Goal: Information Seeking & Learning: Check status

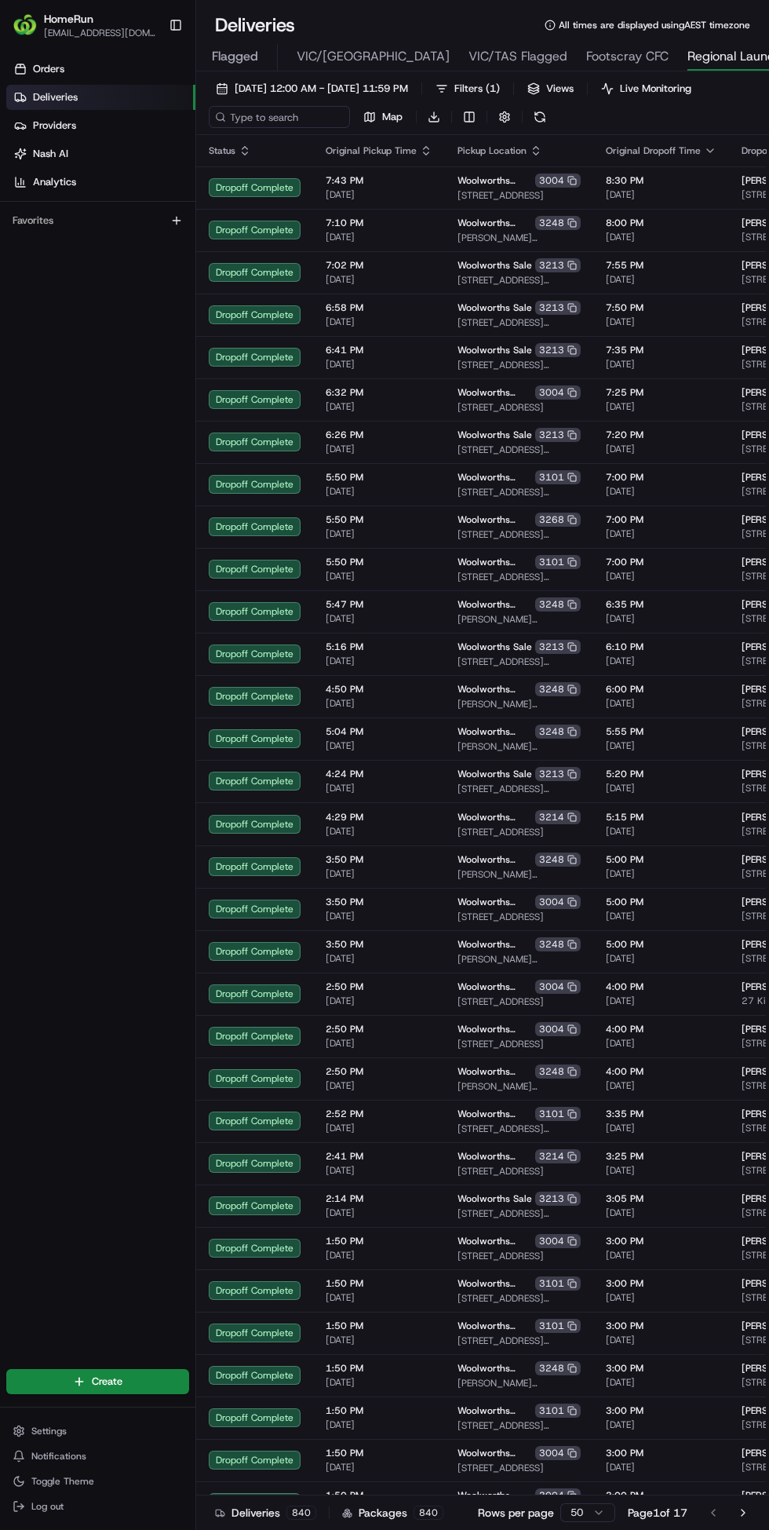
click at [403, 82] on span "[DATE] 12:00 AM - [DATE] 11:59 PM" at bounding box center [321, 89] width 173 height 14
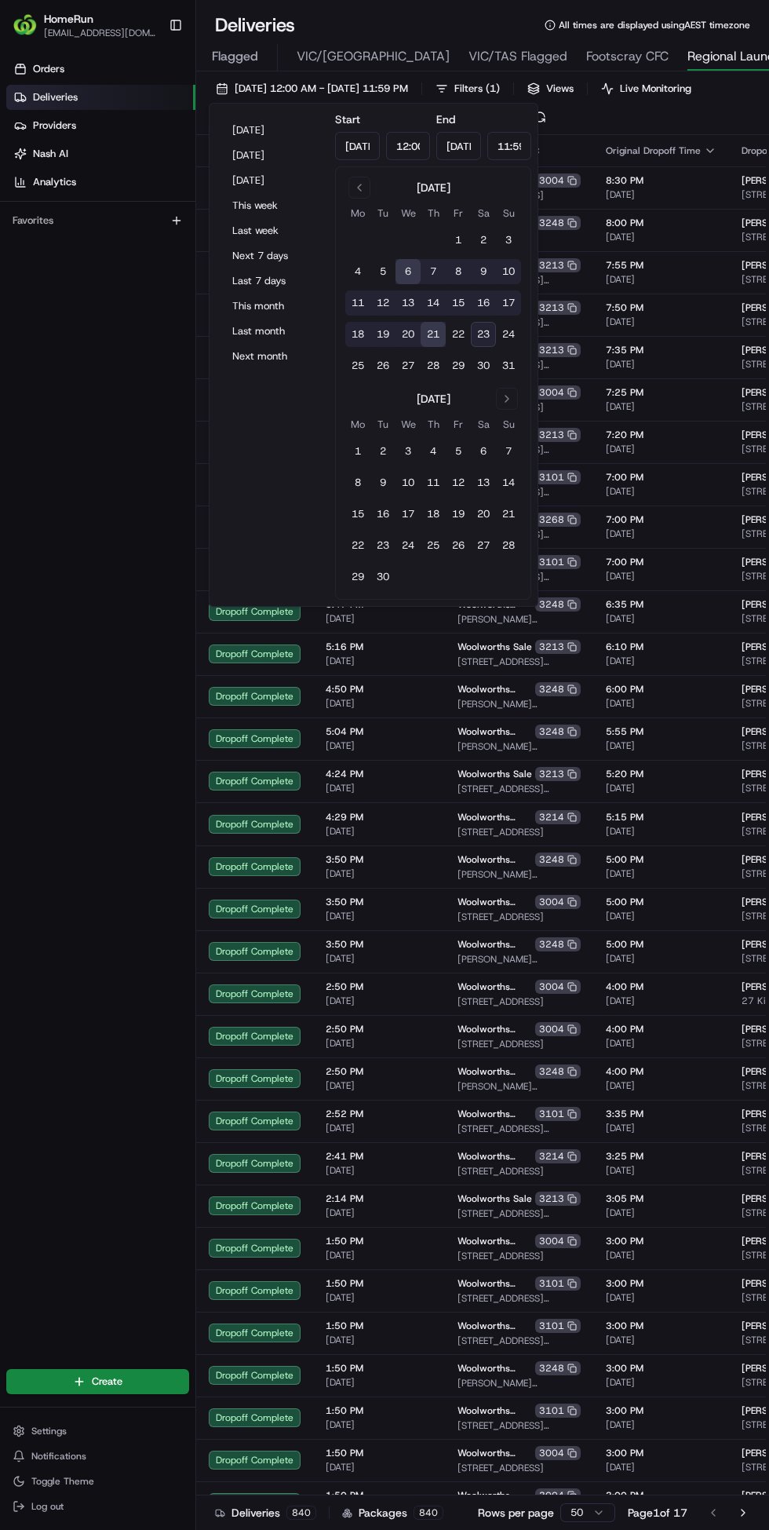
click at [275, 248] on button "Next 7 days" at bounding box center [272, 256] width 94 height 22
type input "[DATE]"
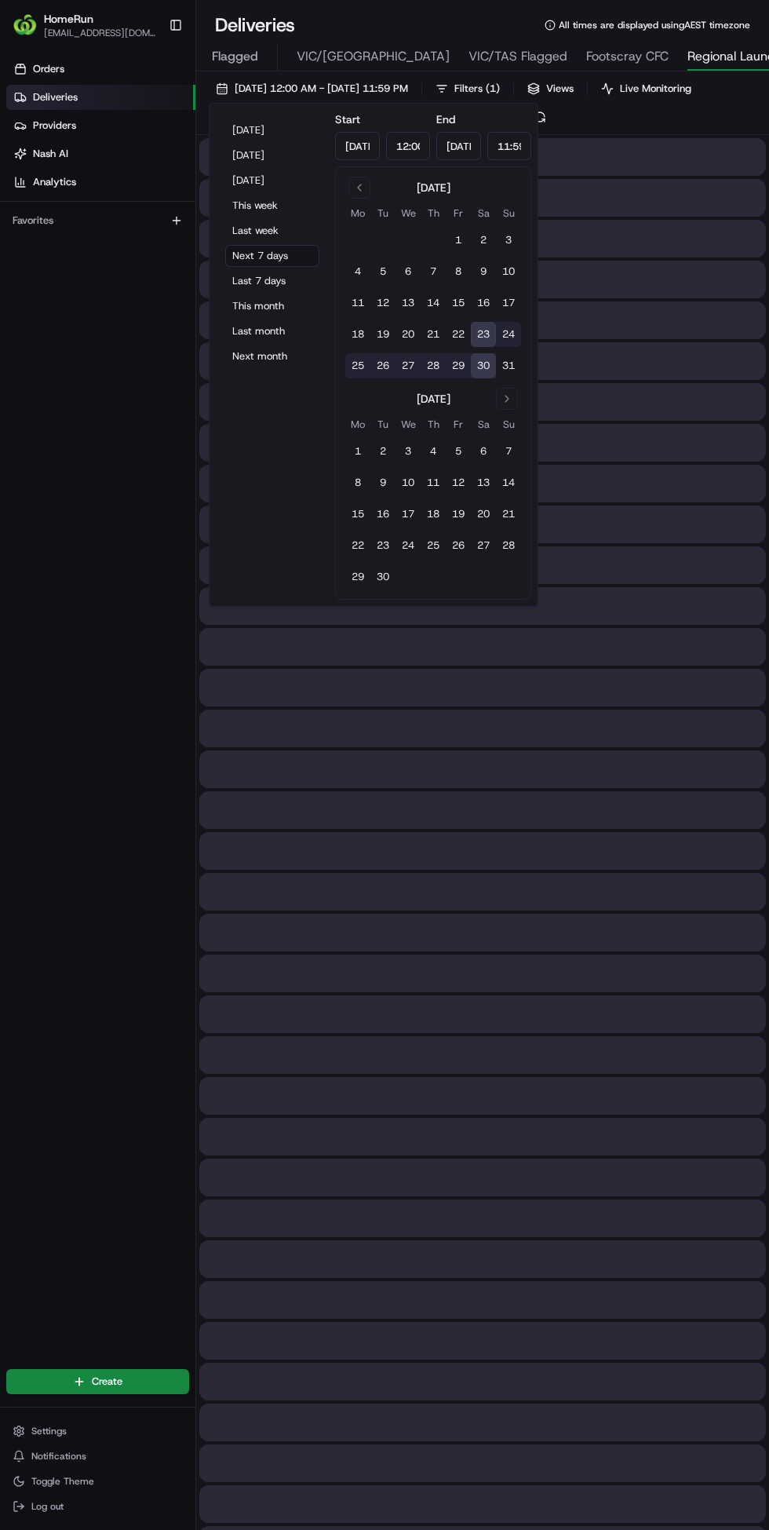
click at [67, 1071] on div "Orders Deliveries Providers [PERSON_NAME] Analytics Favorites" at bounding box center [97, 701] width 195 height 1303
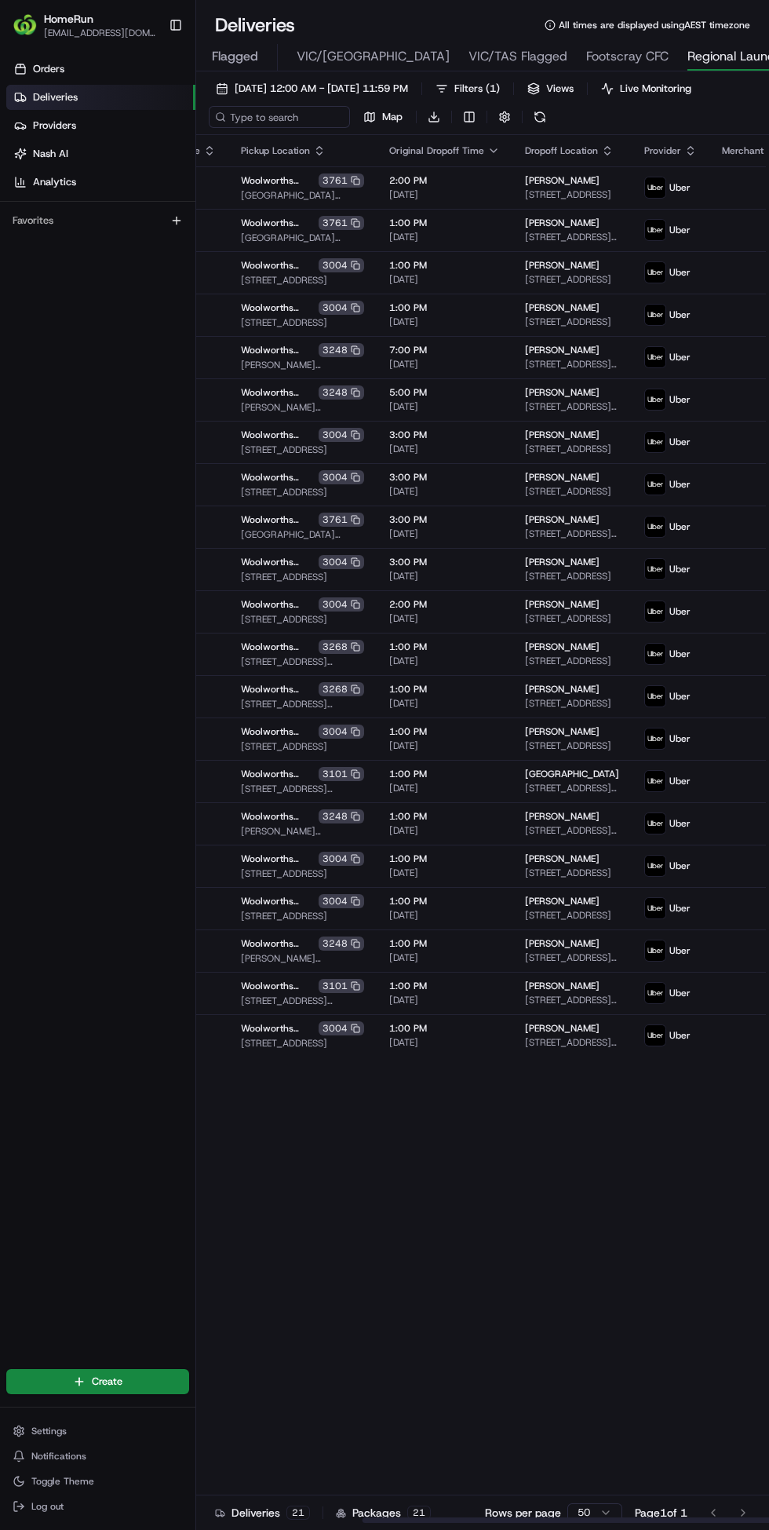
scroll to position [0, 358]
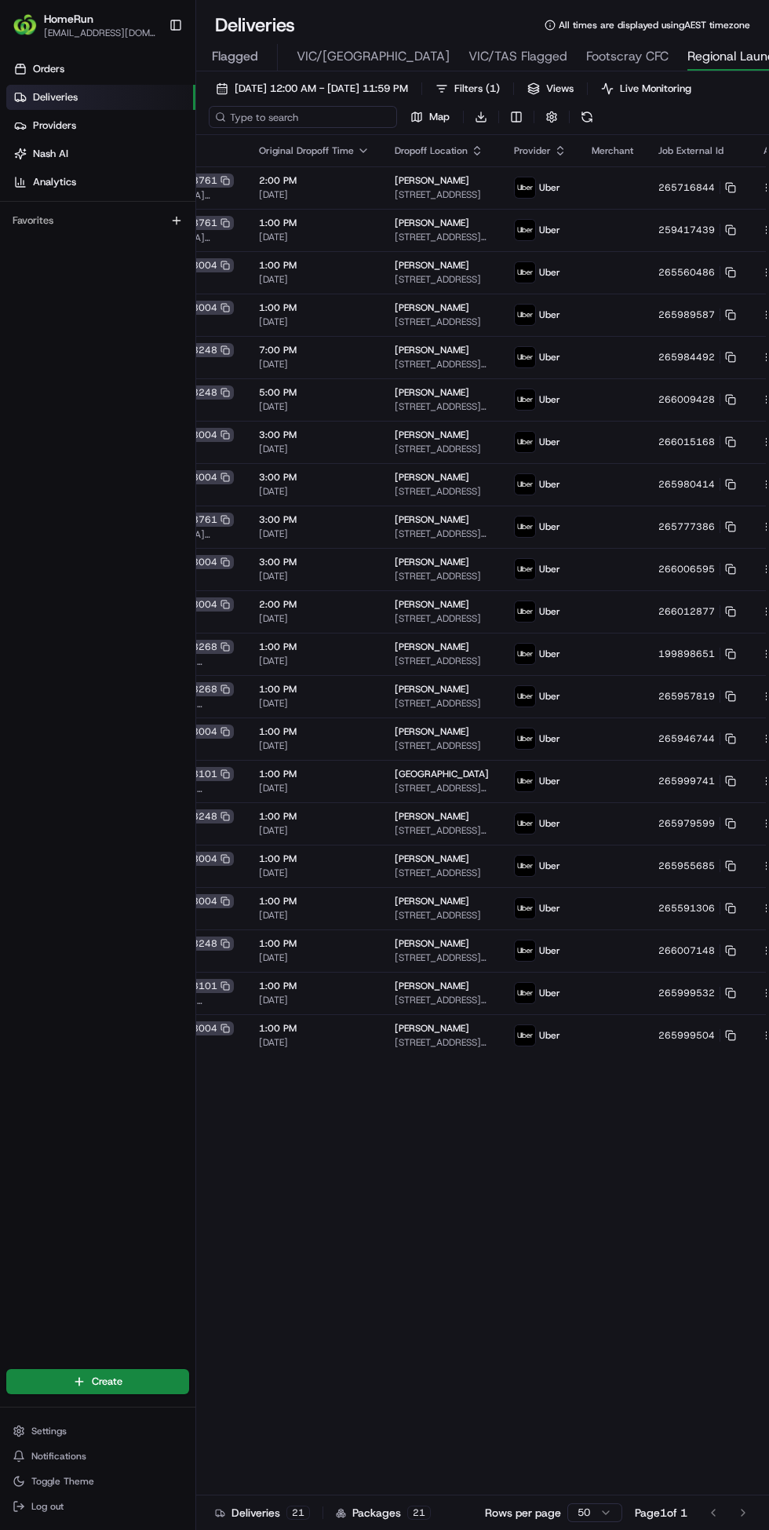
click at [289, 119] on input at bounding box center [303, 117] width 188 height 22
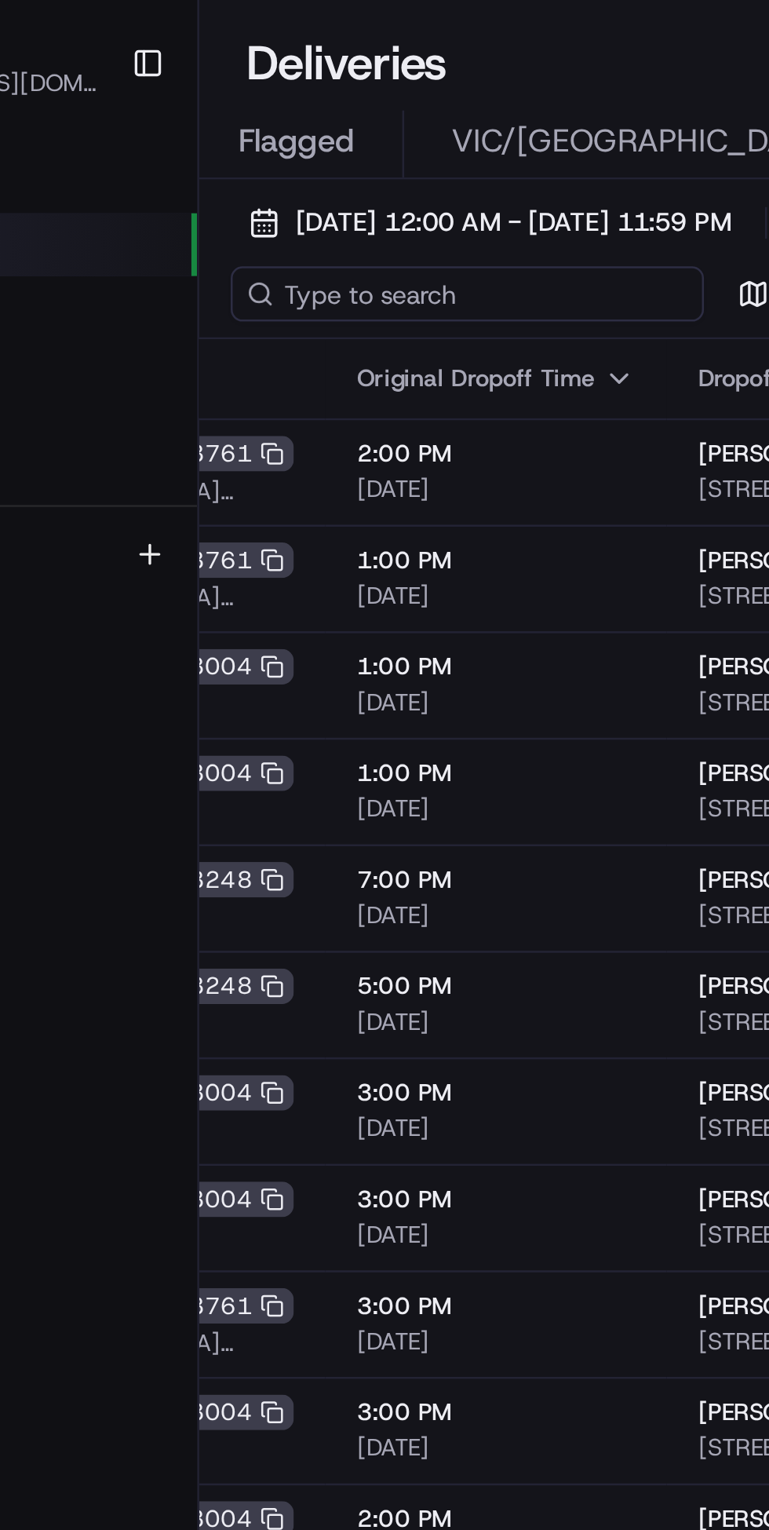
scroll to position [0, 0]
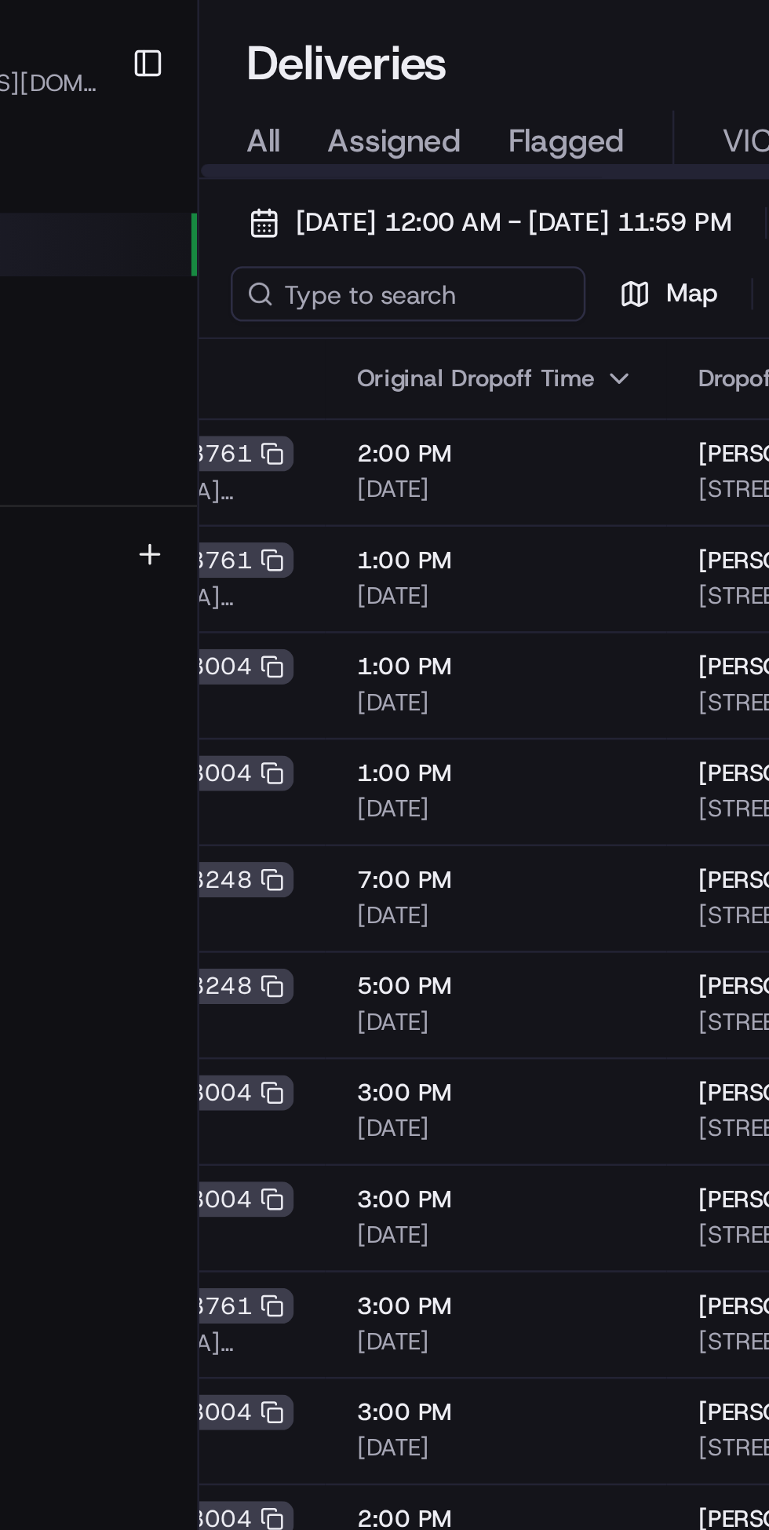
click at [218, 54] on span "All" at bounding box center [221, 56] width 13 height 19
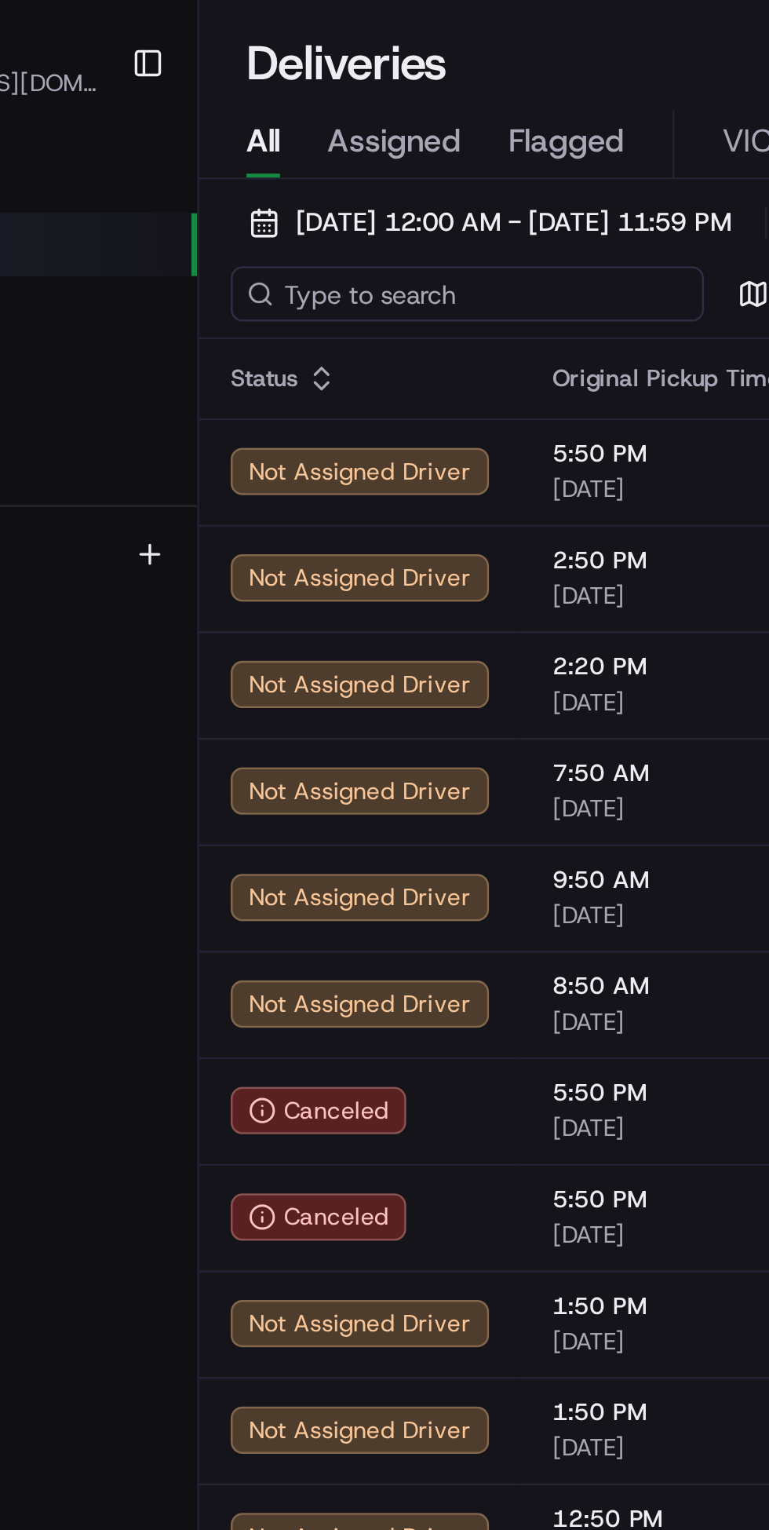
click at [312, 122] on input at bounding box center [303, 117] width 188 height 22
click at [279, 119] on input at bounding box center [303, 117] width 188 height 22
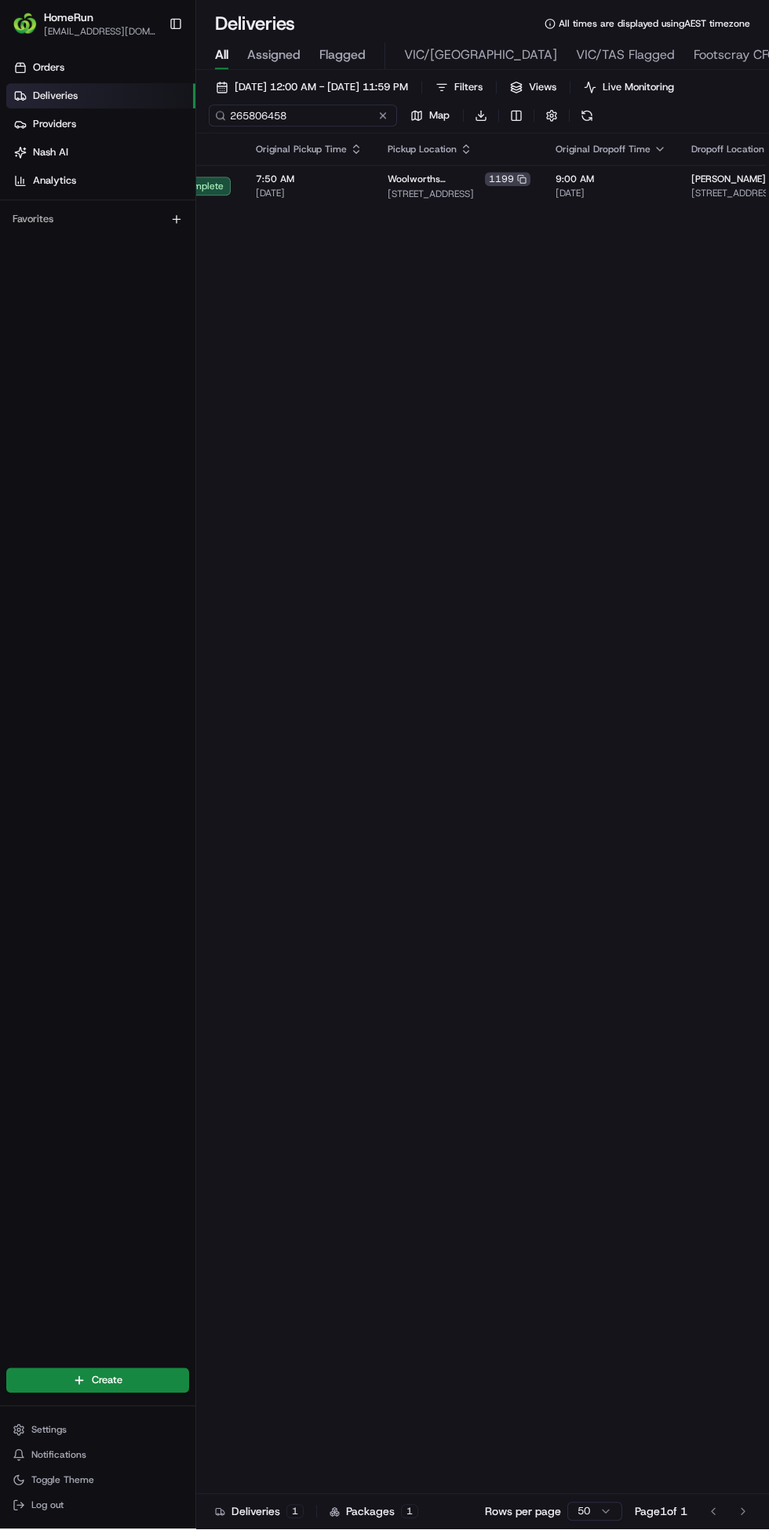
scroll to position [0, 71]
type input "265806458"
click at [691, 201] on span "[STREET_ADDRESS][PERSON_NAME]" at bounding box center [735, 194] width 89 height 13
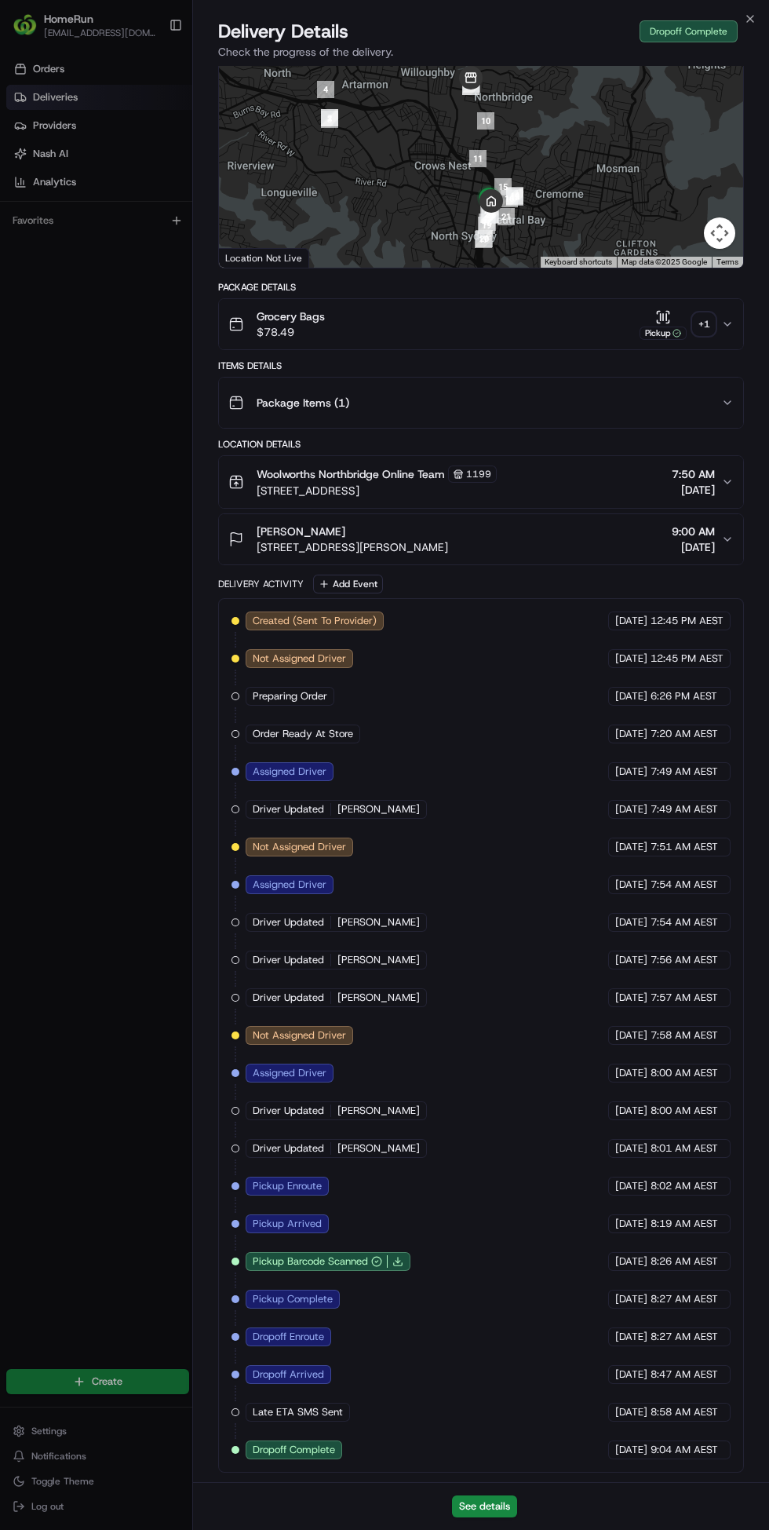
scroll to position [0, 0]
